Goal: Task Accomplishment & Management: Manage account settings

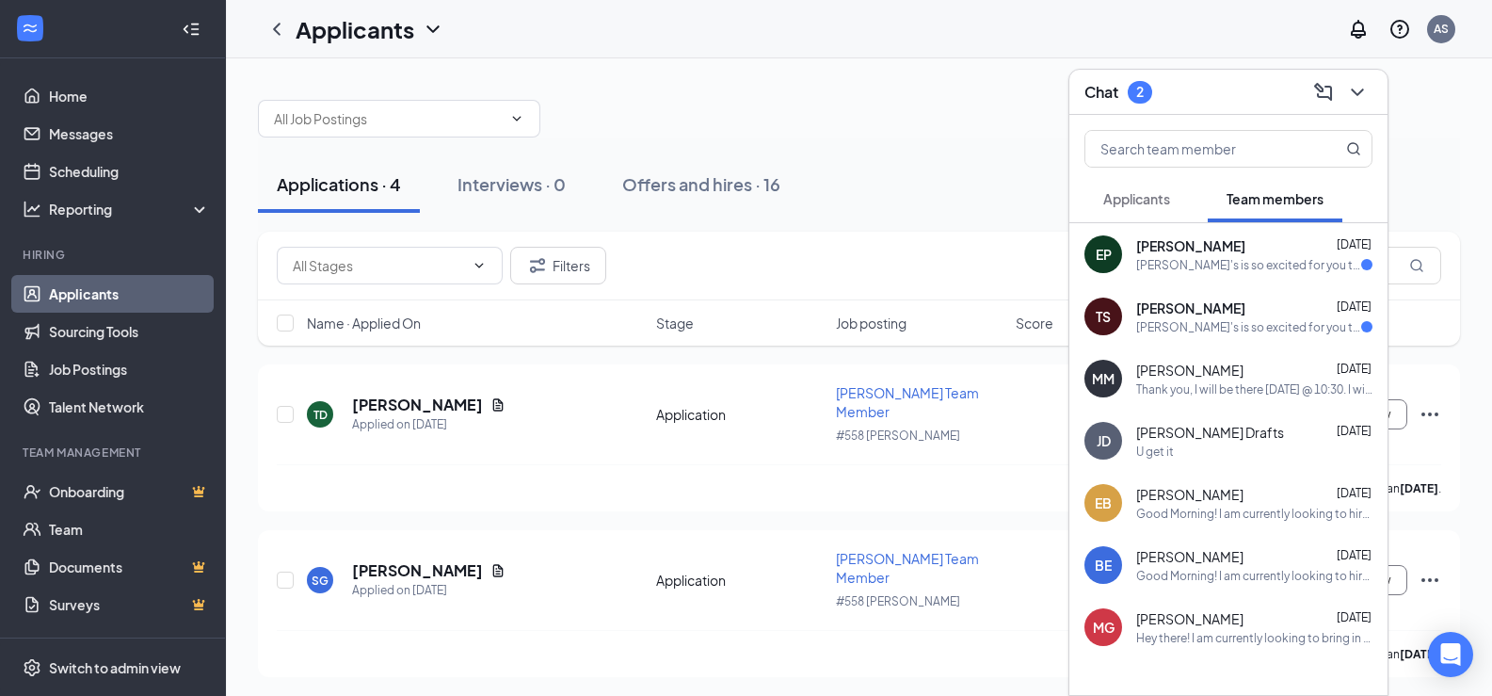
click at [1249, 267] on div "[PERSON_NAME]'s is so excited for you to join our team! Do you know anyone else…" at bounding box center [1248, 265] width 225 height 16
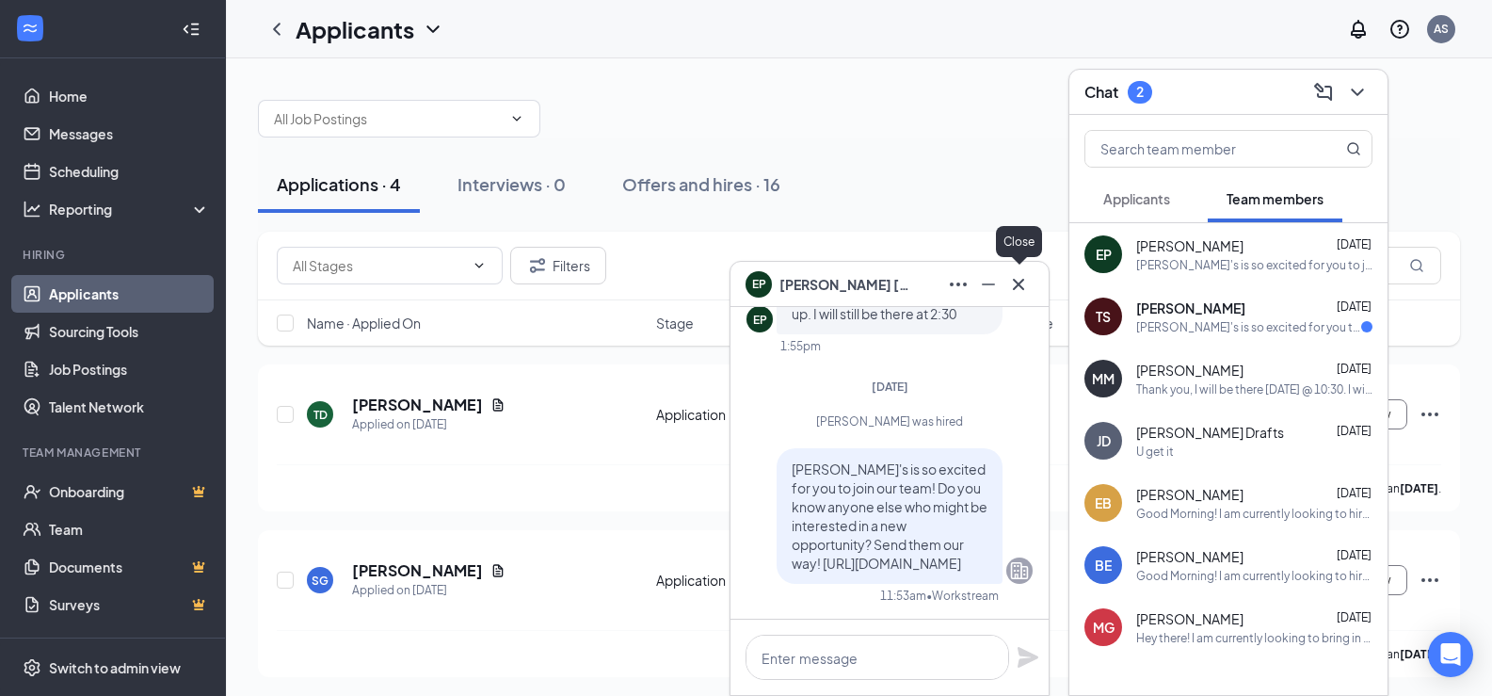
click at [1027, 282] on icon "Cross" at bounding box center [1018, 284] width 23 height 23
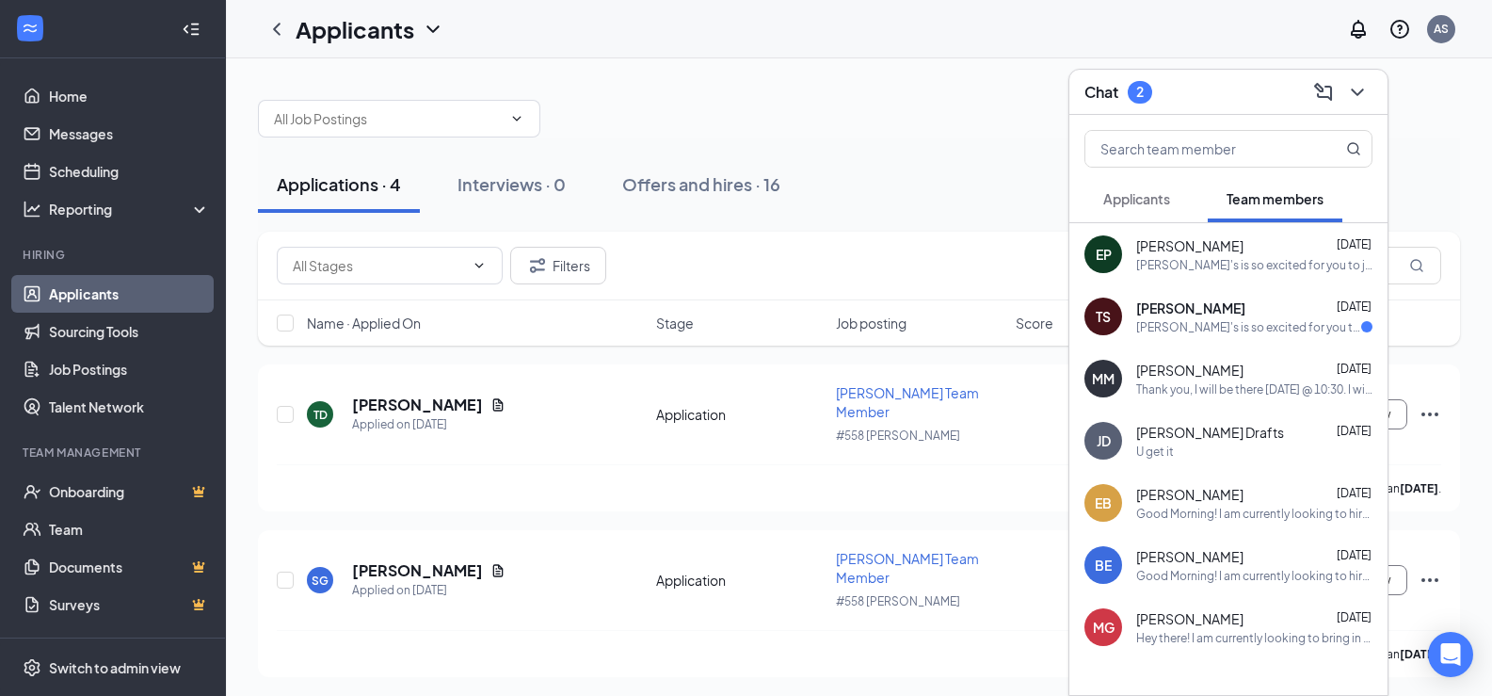
click at [1248, 316] on div "[PERSON_NAME] [DATE]" at bounding box center [1254, 307] width 236 height 19
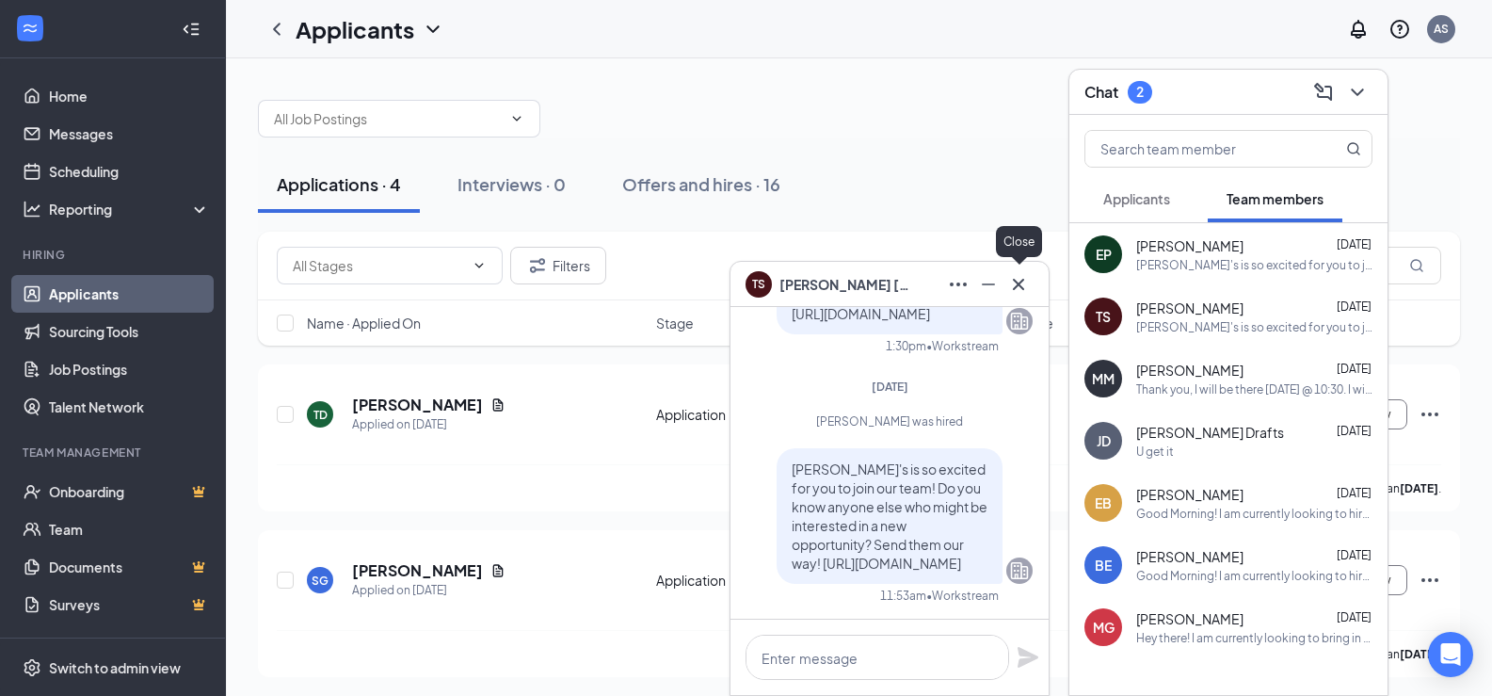
click at [1022, 288] on icon "Cross" at bounding box center [1018, 283] width 11 height 11
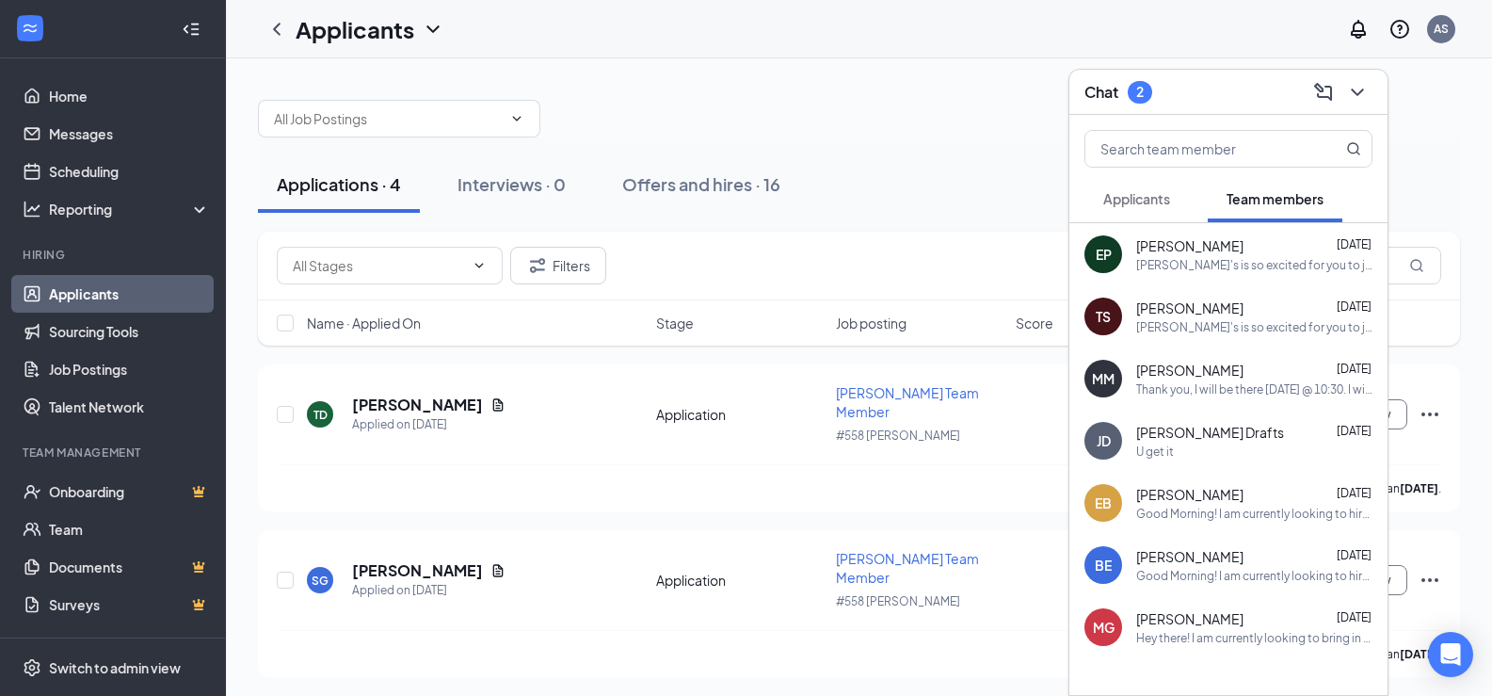
click at [1149, 200] on span "Applicants" at bounding box center [1136, 198] width 67 height 17
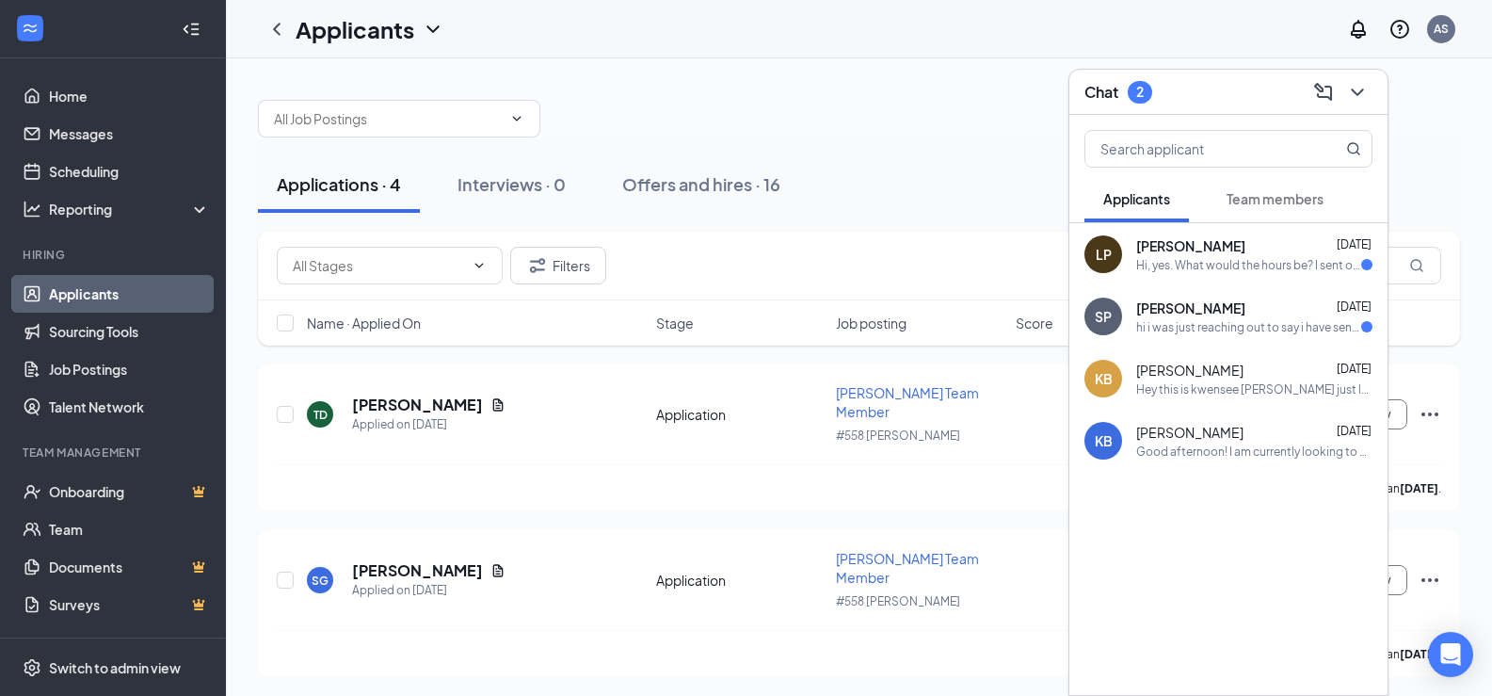
click at [892, 147] on div "Applications · 4 Interviews · 0 Offers and hires · 16" at bounding box center [859, 184] width 1202 height 94
click at [1353, 95] on icon "ChevronDown" at bounding box center [1357, 92] width 23 height 23
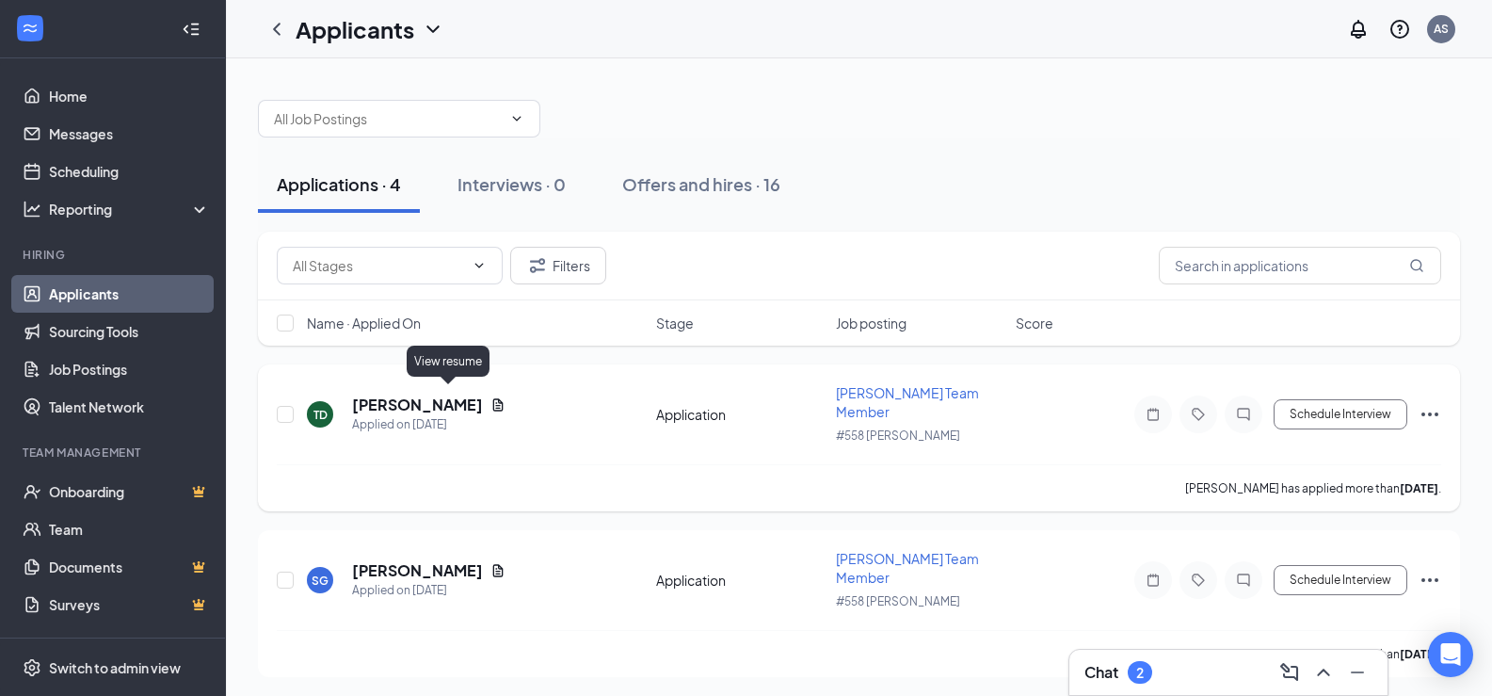
click at [493, 398] on icon "Document" at bounding box center [498, 404] width 10 height 12
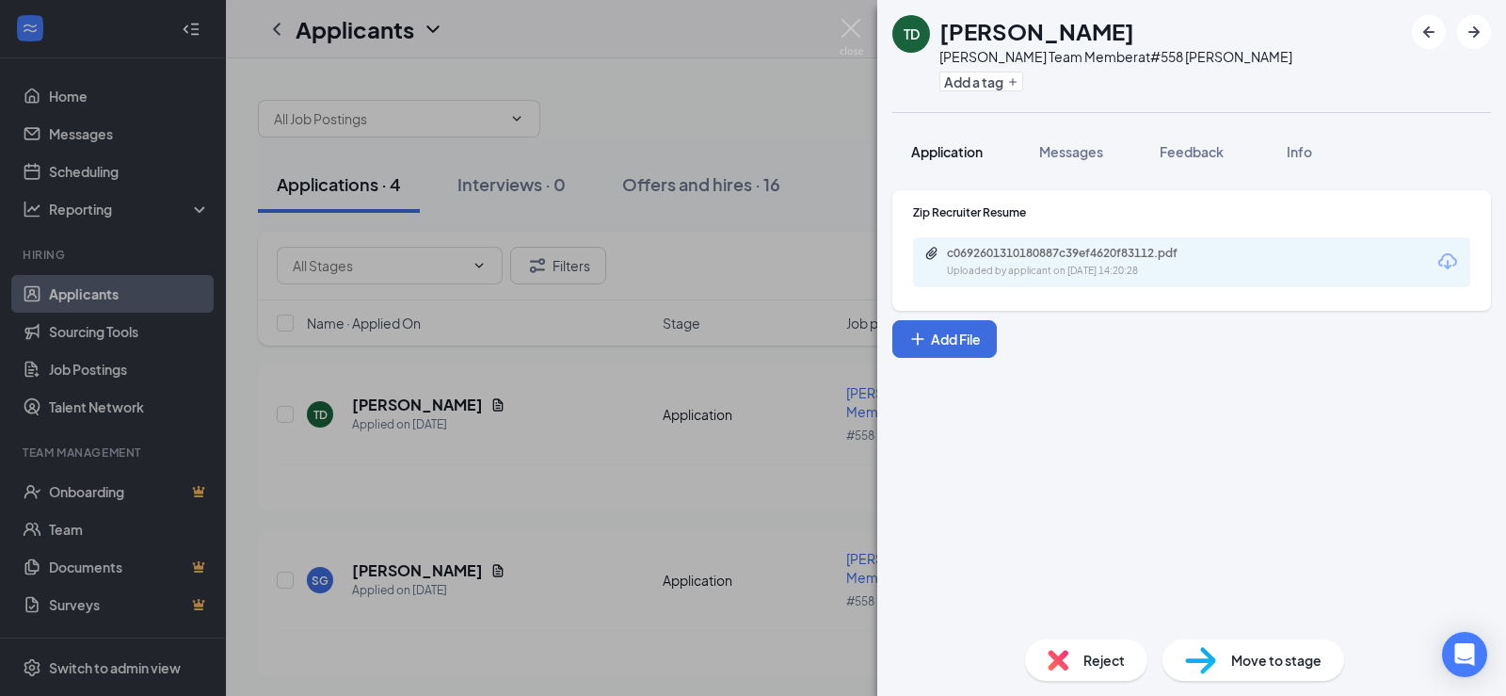
click at [970, 149] on span "Application" at bounding box center [947, 151] width 72 height 17
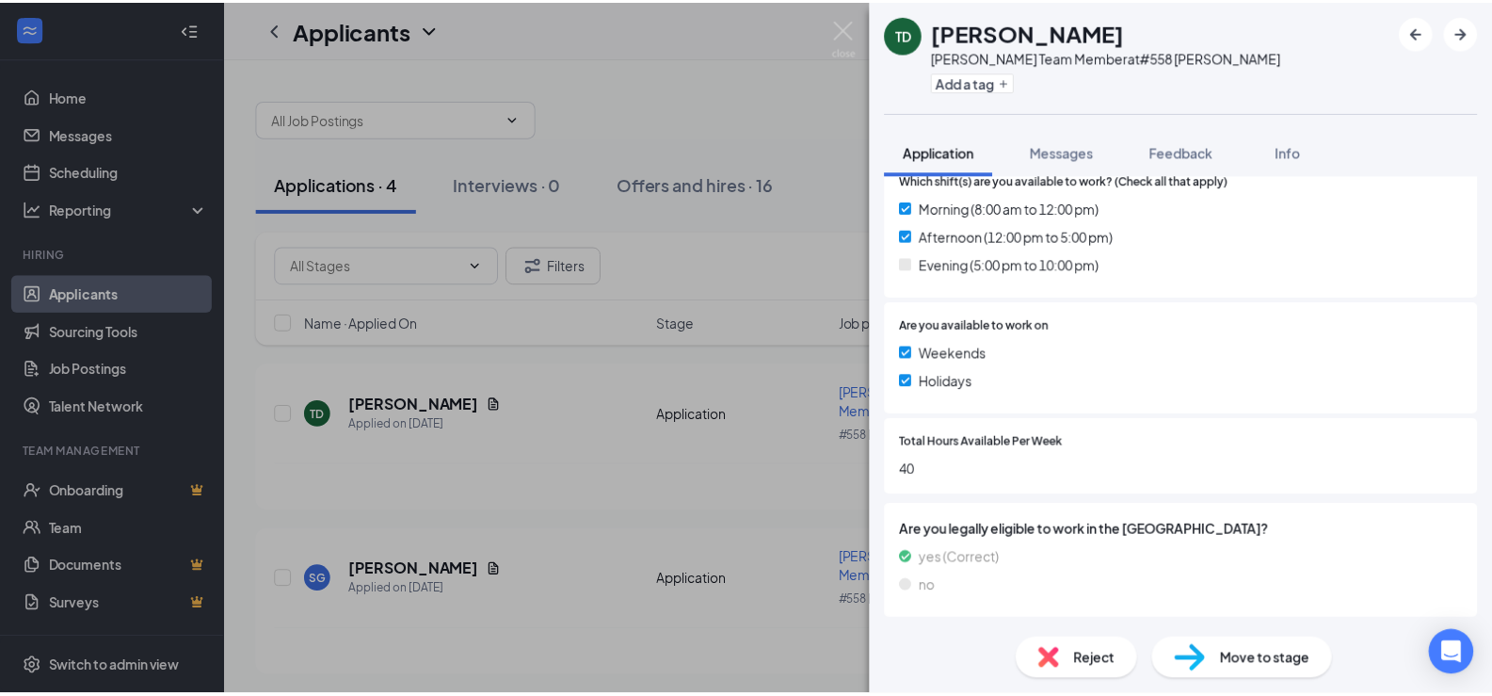
scroll to position [226, 0]
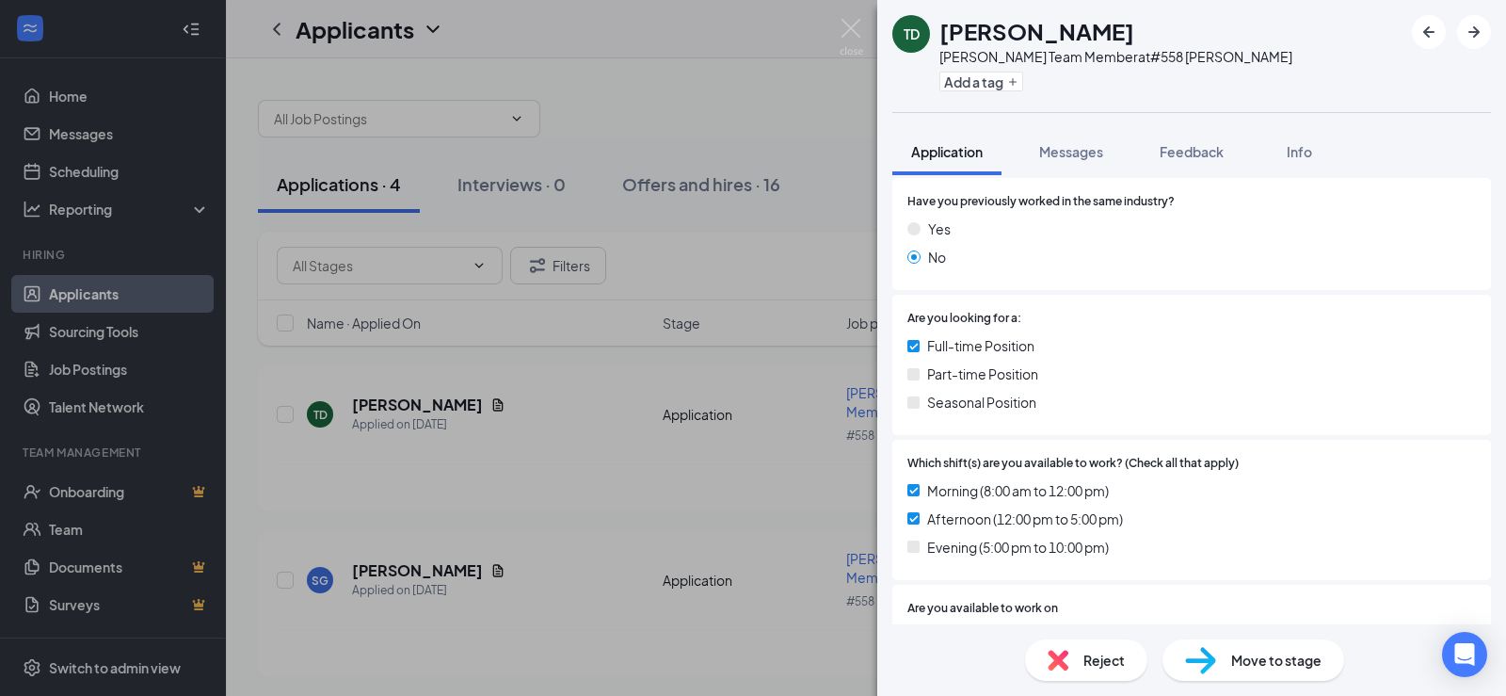
click at [632, 490] on div "TD [PERSON_NAME] [PERSON_NAME] Team Member at #558 [PERSON_NAME] Add a tag Appl…" at bounding box center [753, 348] width 1506 height 696
